Goal: Communication & Community: Ask a question

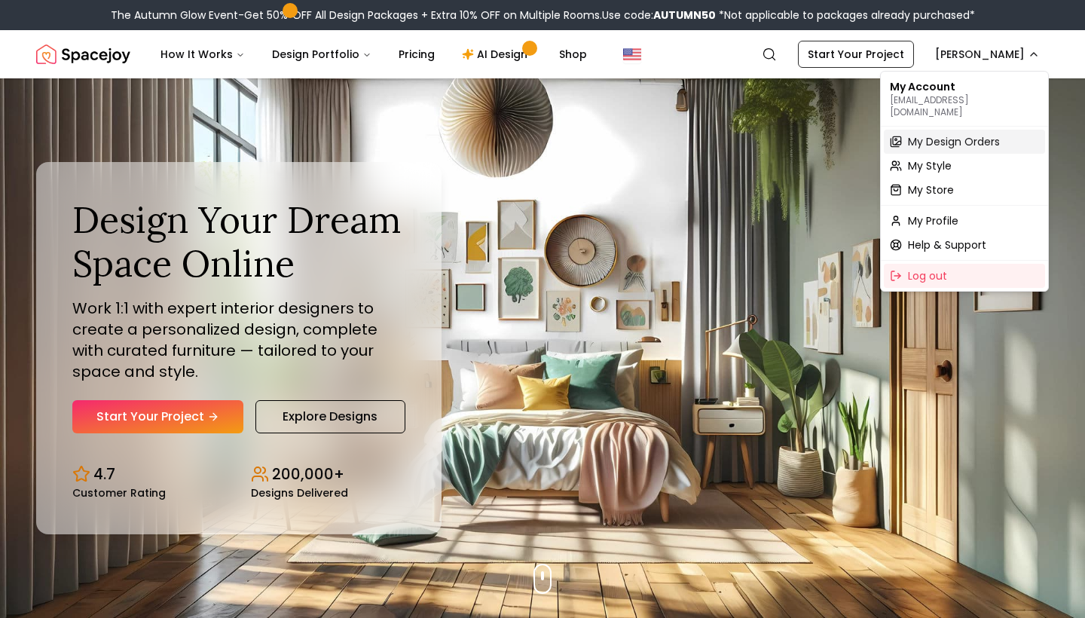
click at [929, 134] on span "My Design Orders" at bounding box center [954, 141] width 92 height 15
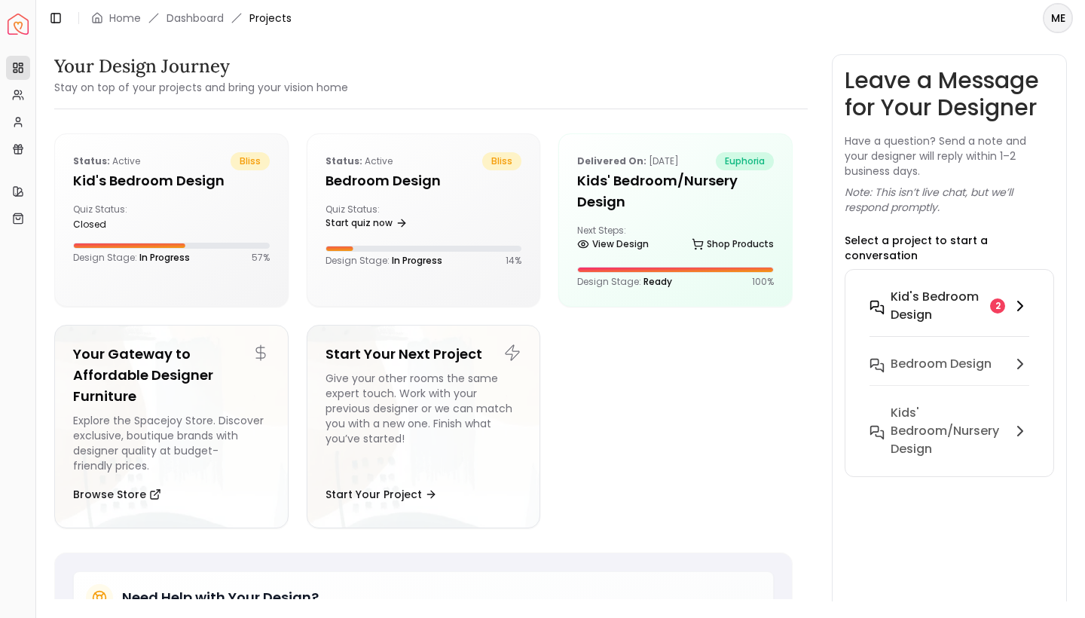
click at [927, 303] on h6 "Kid's Bedroom design" at bounding box center [937, 306] width 93 height 36
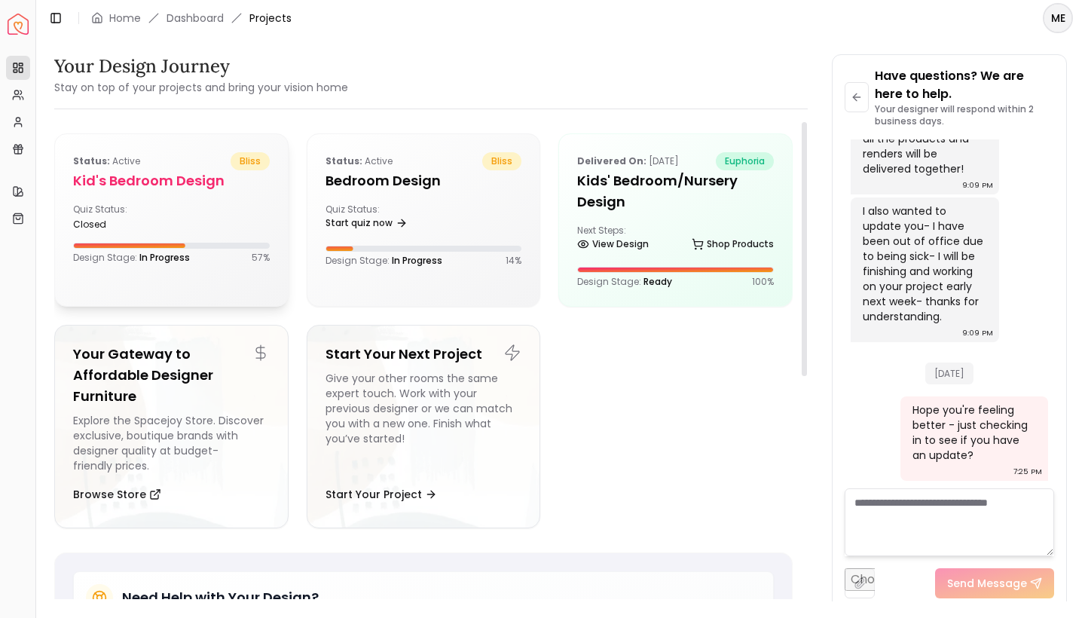
click at [242, 203] on div "Status: active bliss Kid's Bedroom design Quiz Status: closed Design Stage: In …" at bounding box center [171, 208] width 233 height 148
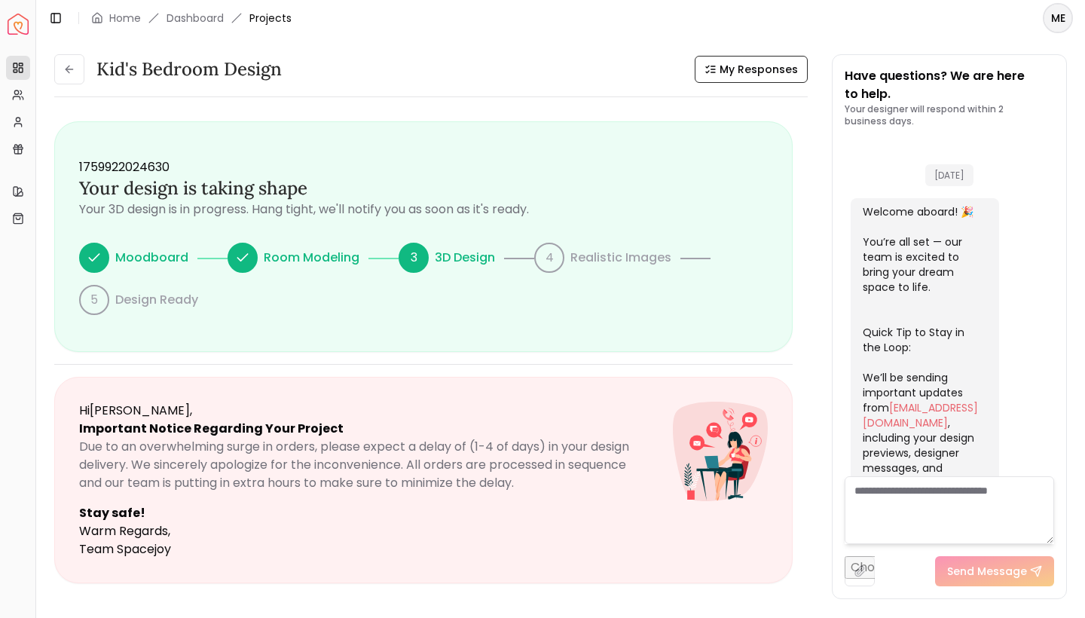
scroll to position [1514, 0]
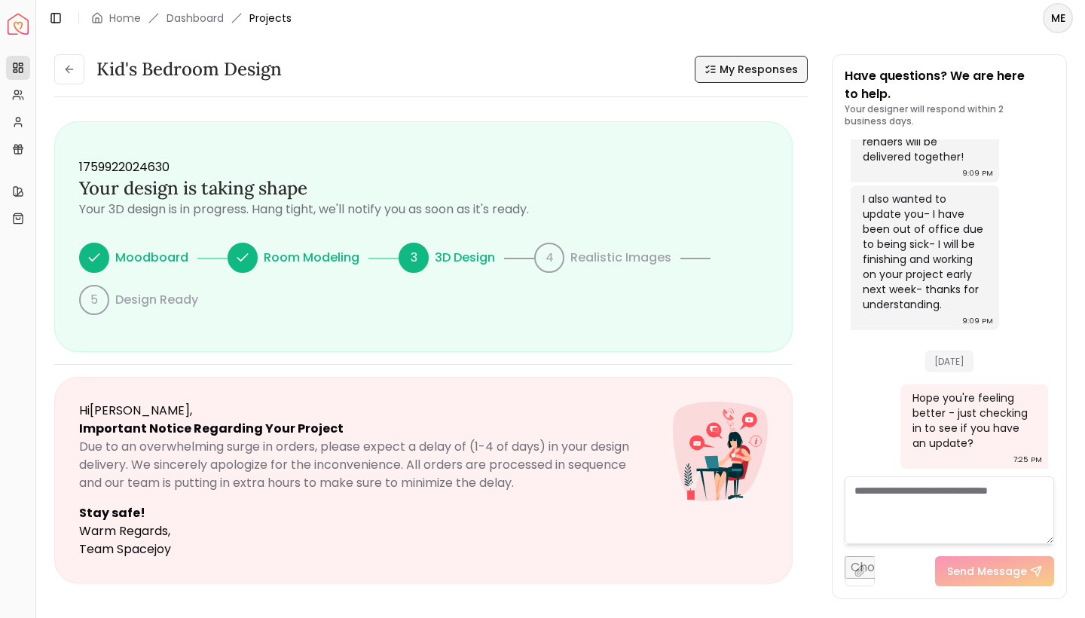
click at [773, 67] on span "My Responses" at bounding box center [759, 69] width 78 height 15
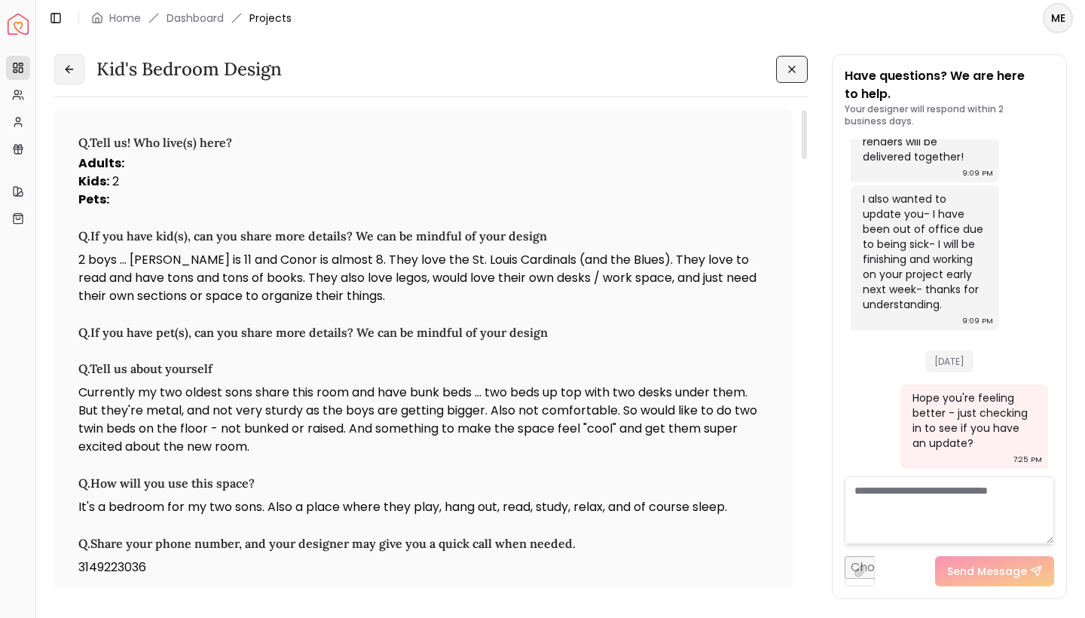
click at [60, 58] on button at bounding box center [69, 69] width 30 height 30
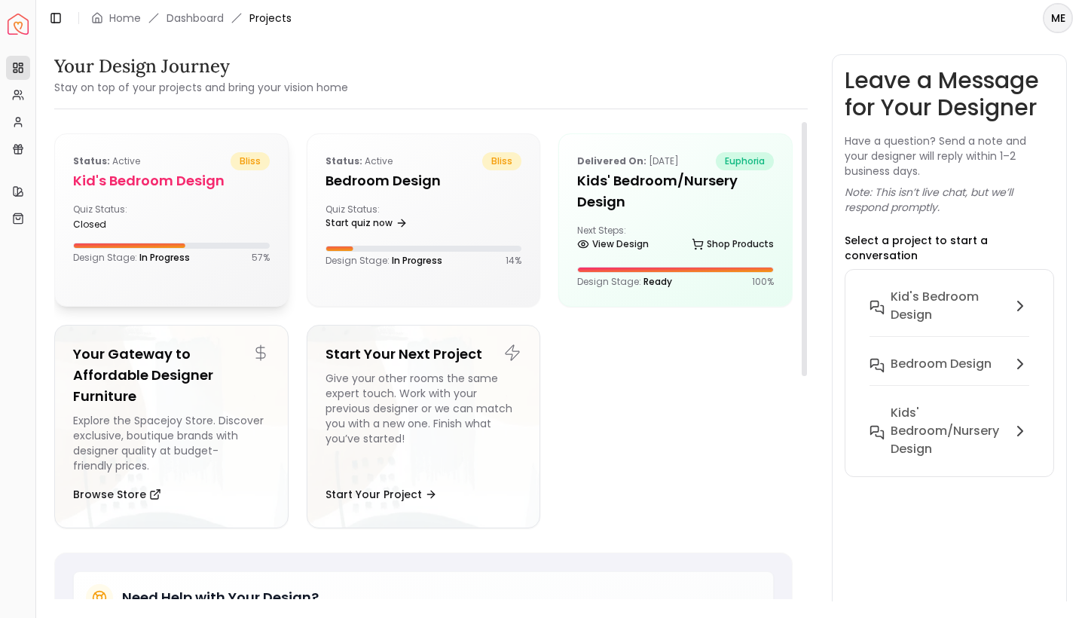
click at [176, 203] on div "Quiz Status: closed" at bounding box center [171, 216] width 197 height 27
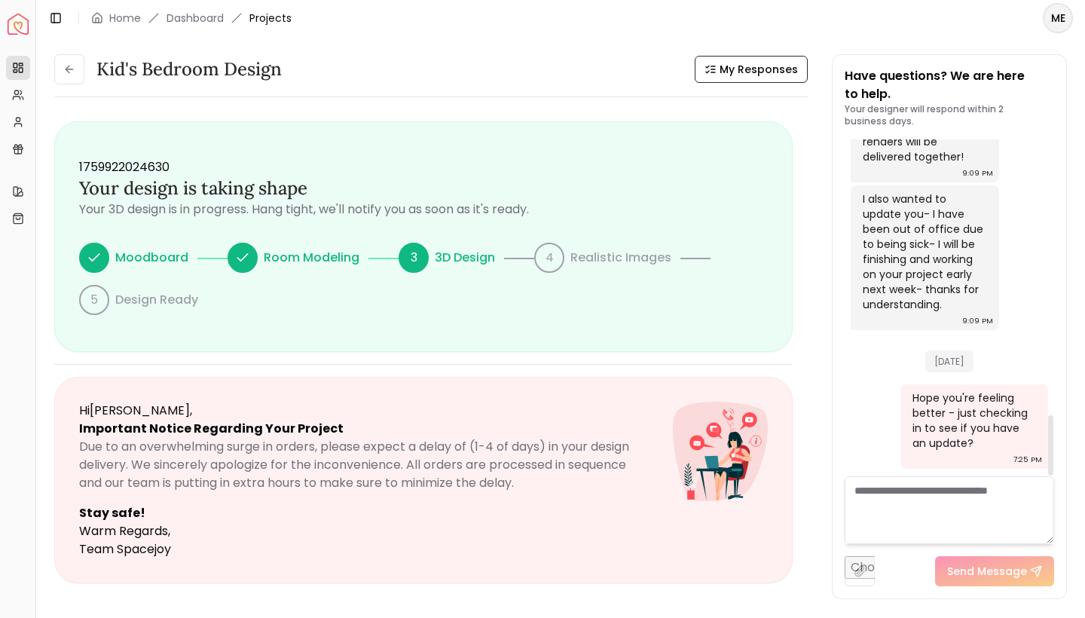
scroll to position [1535, 0]
click at [919, 509] on textarea at bounding box center [950, 510] width 210 height 68
type textarea "**********"
click at [998, 576] on button "Send Message" at bounding box center [994, 571] width 119 height 30
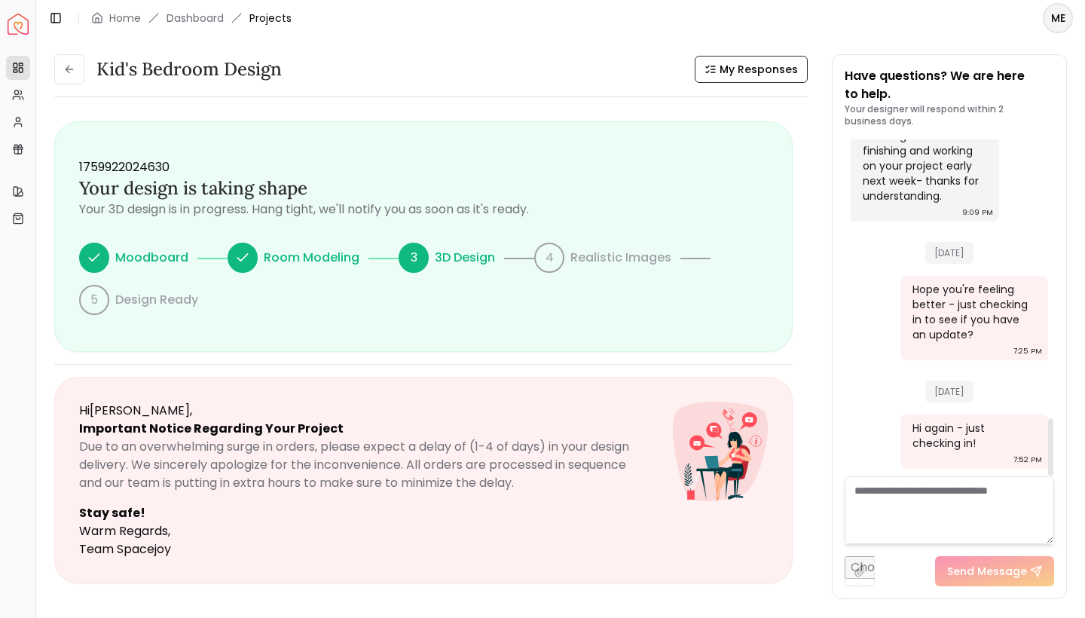
scroll to position [1644, 0]
